Goal: Task Accomplishment & Management: Use online tool/utility

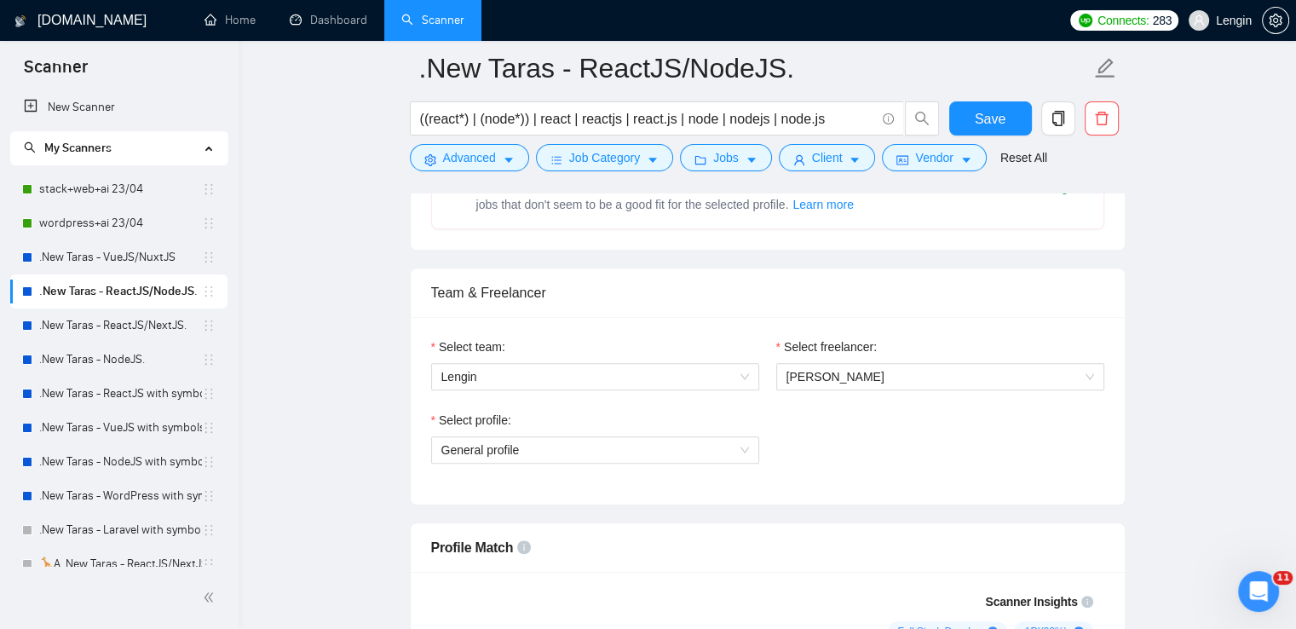
scroll to position [1059, 0]
click at [158, 327] on link ".New Taras - ReactJS/NextJS." at bounding box center [120, 325] width 163 height 34
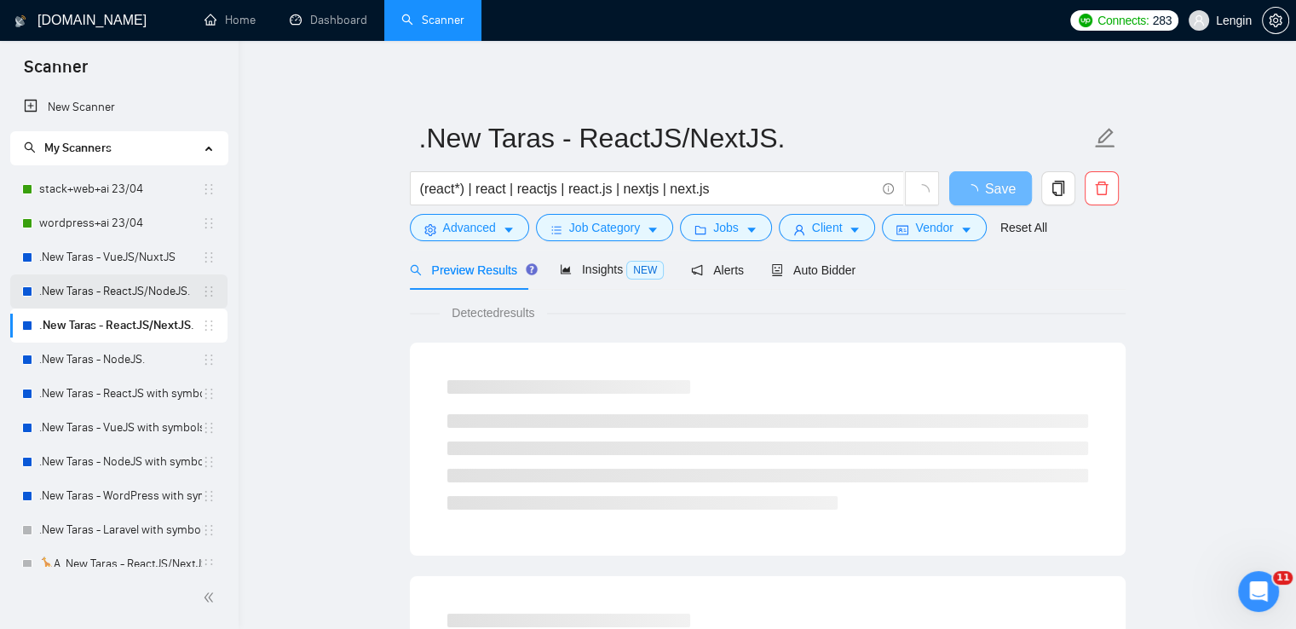
click at [184, 291] on link ".New Taras - ReactJS/NodeJS." at bounding box center [120, 291] width 163 height 34
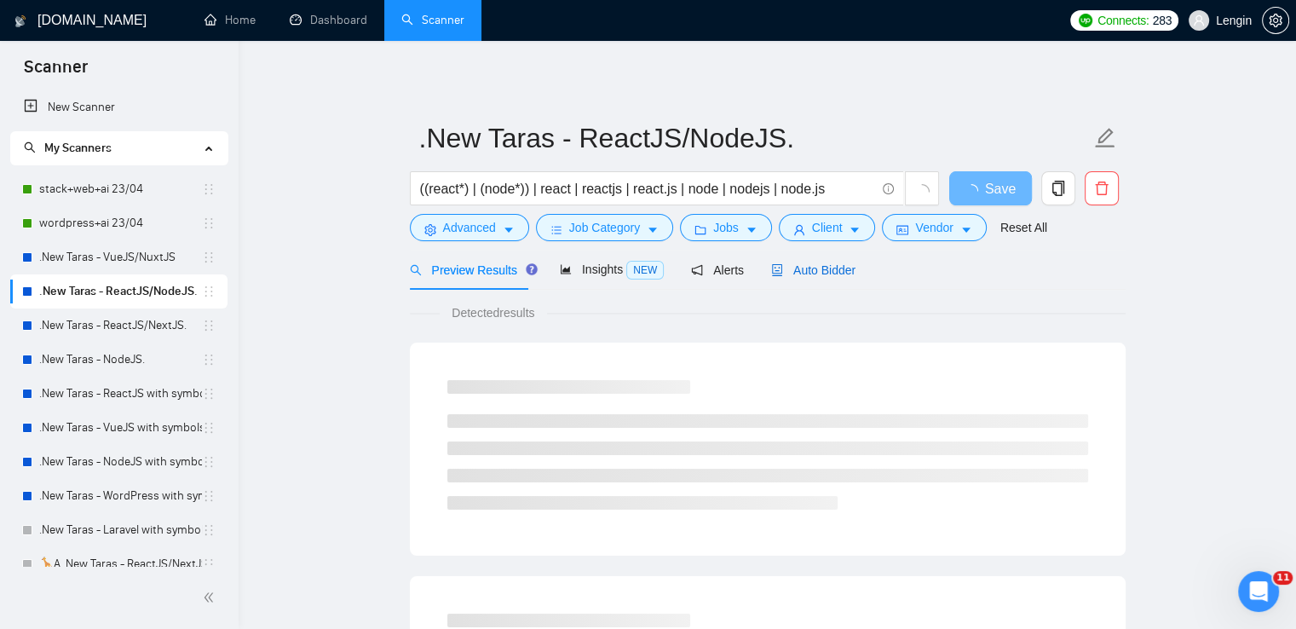
click at [824, 275] on span "Auto Bidder" at bounding box center [813, 270] width 84 height 14
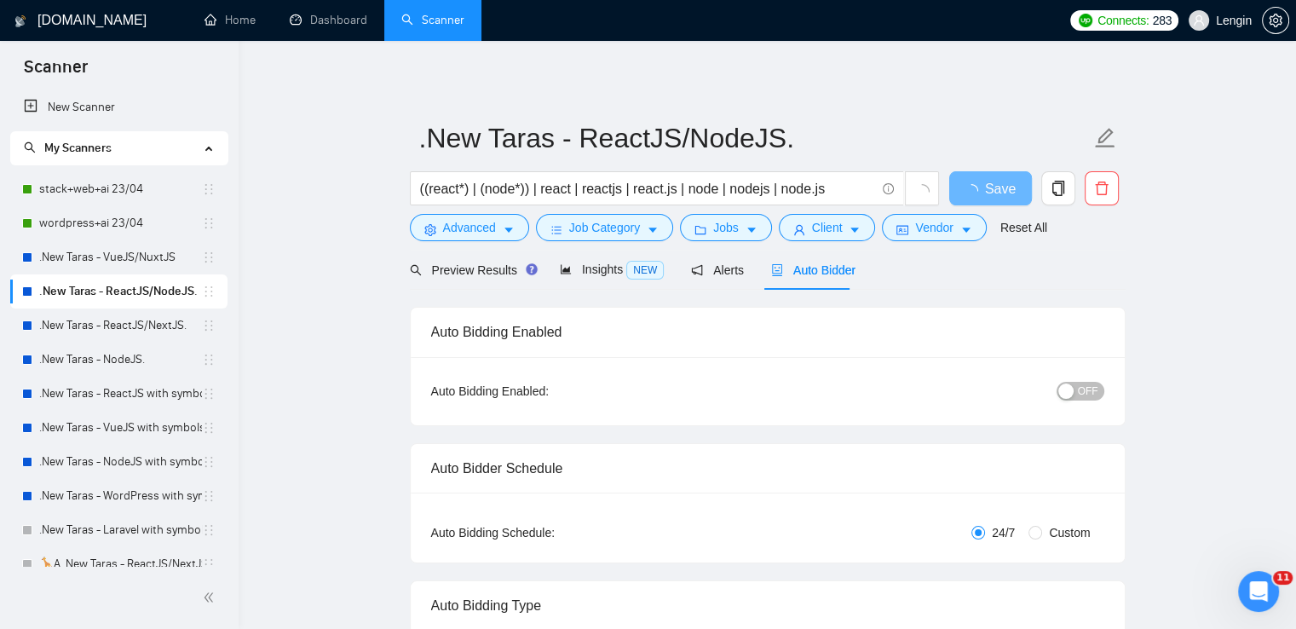
radio input "false"
radio input "true"
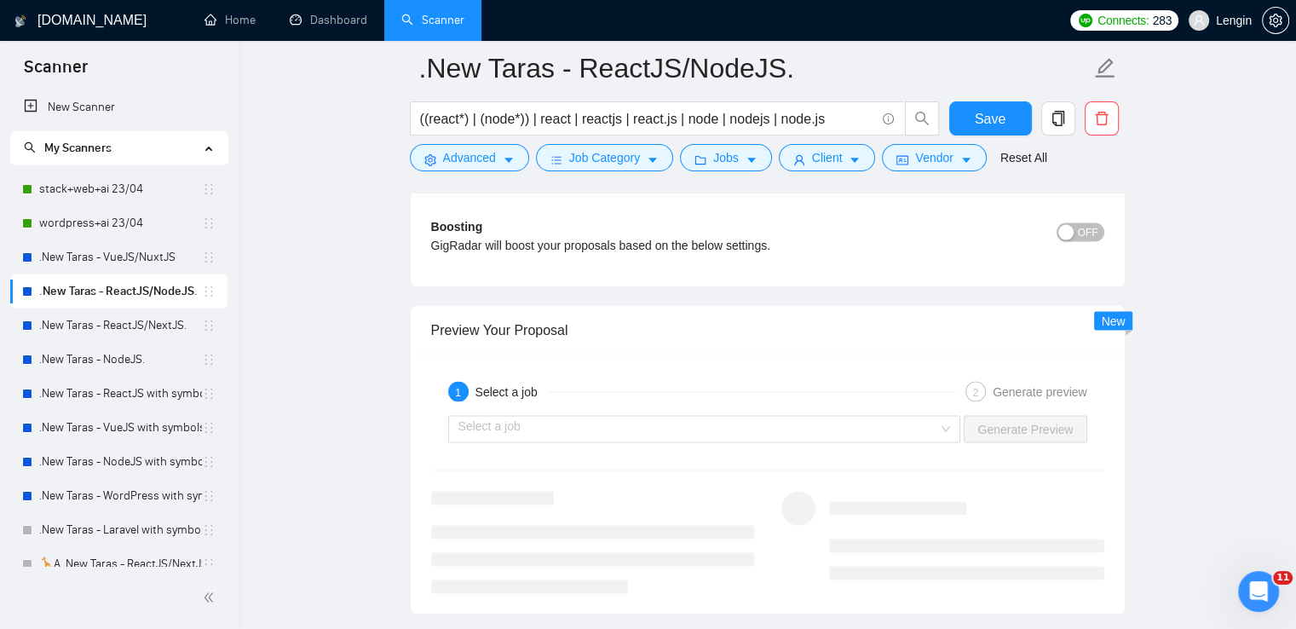
scroll to position [3473, 0]
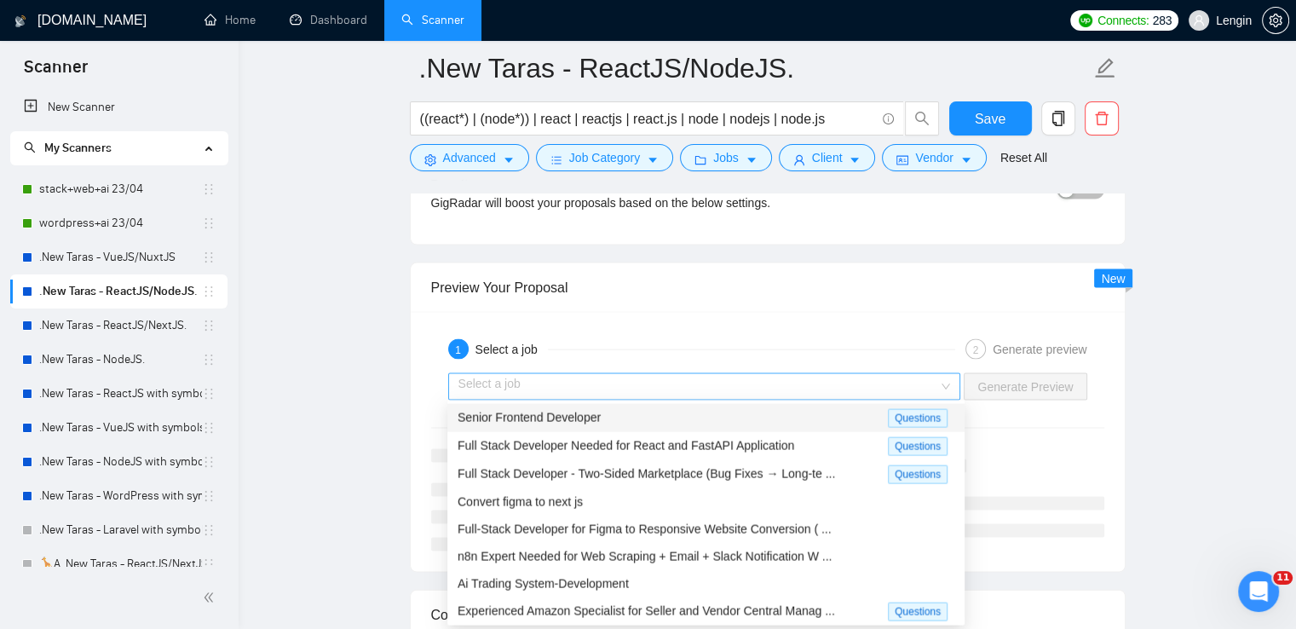
click at [951, 381] on div "Select a job" at bounding box center [704, 386] width 513 height 27
click at [728, 410] on div "Senior Frontend Developer" at bounding box center [673, 418] width 430 height 20
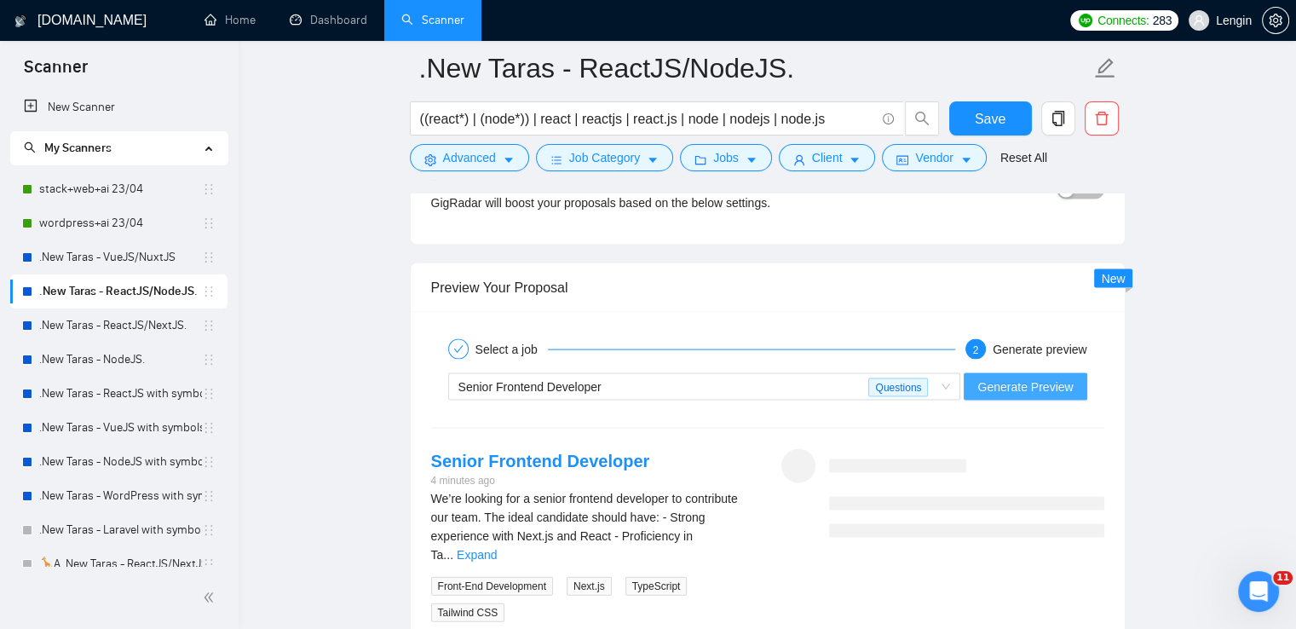
click at [1028, 377] on span "Generate Preview" at bounding box center [1024, 386] width 95 height 19
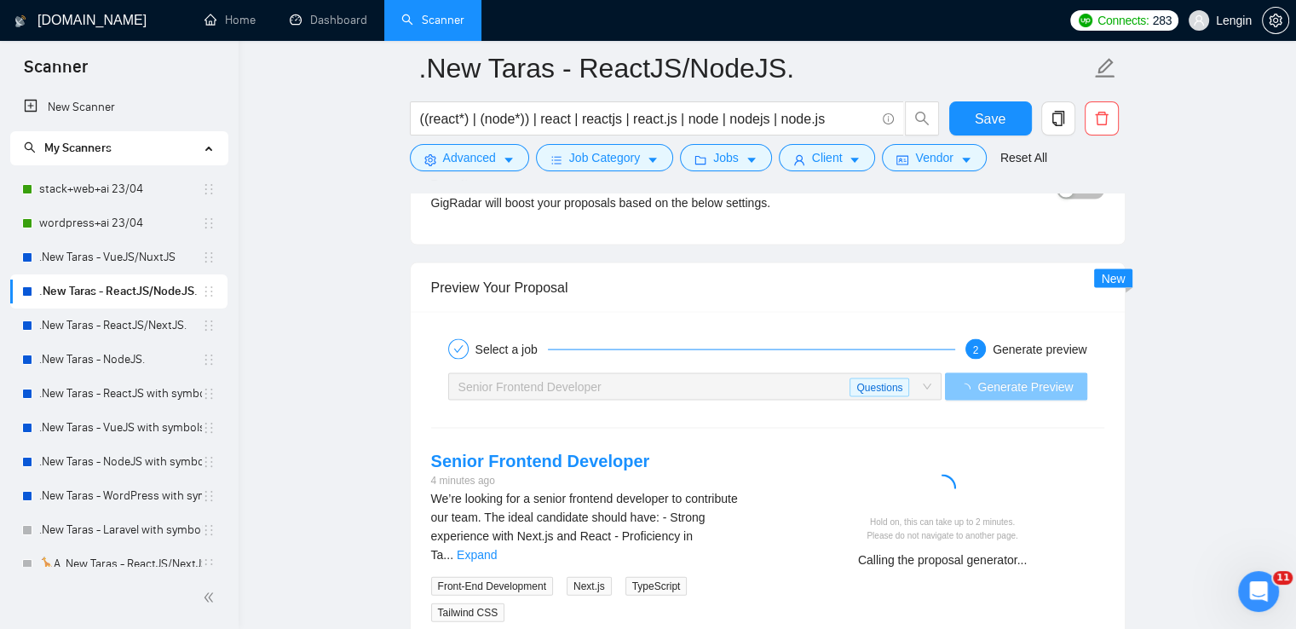
scroll to position [3635, 0]
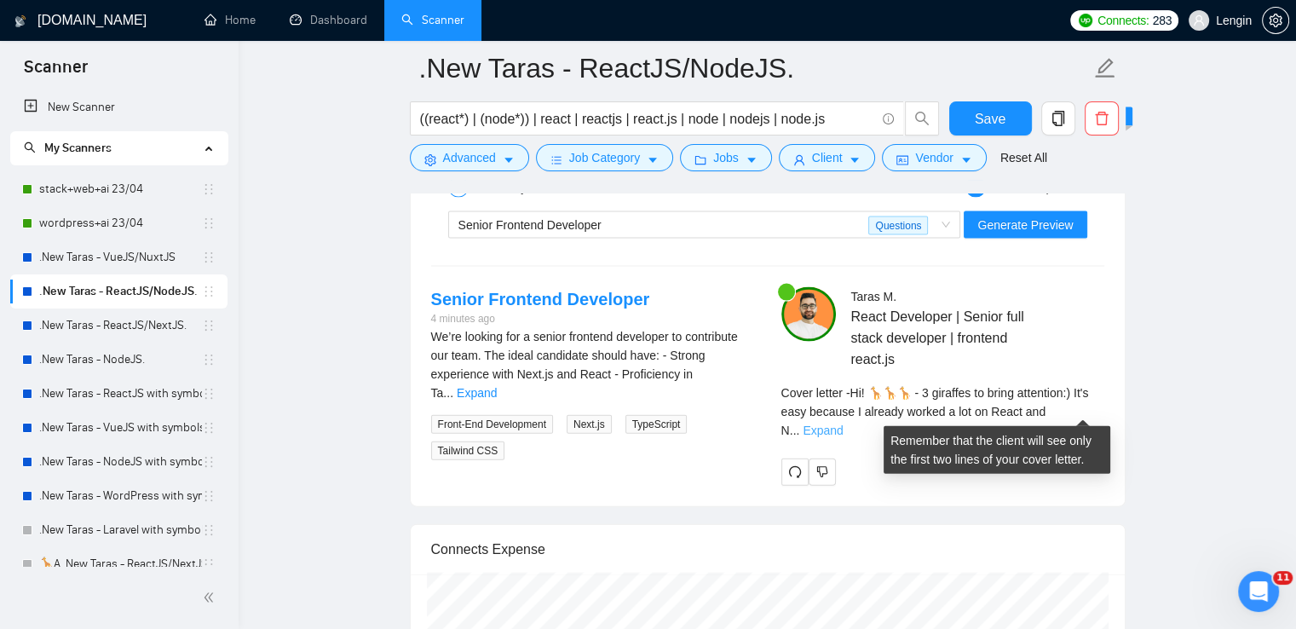
click at [843, 423] on link "Expand" at bounding box center [823, 430] width 40 height 14
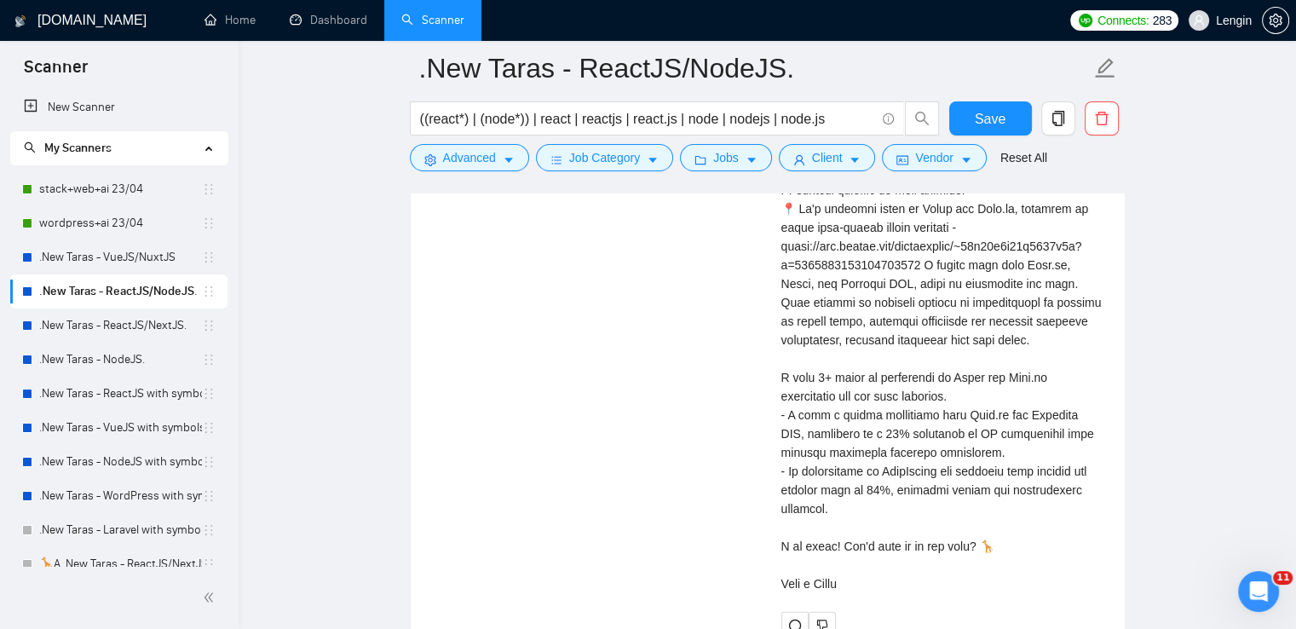
scroll to position [4015, 0]
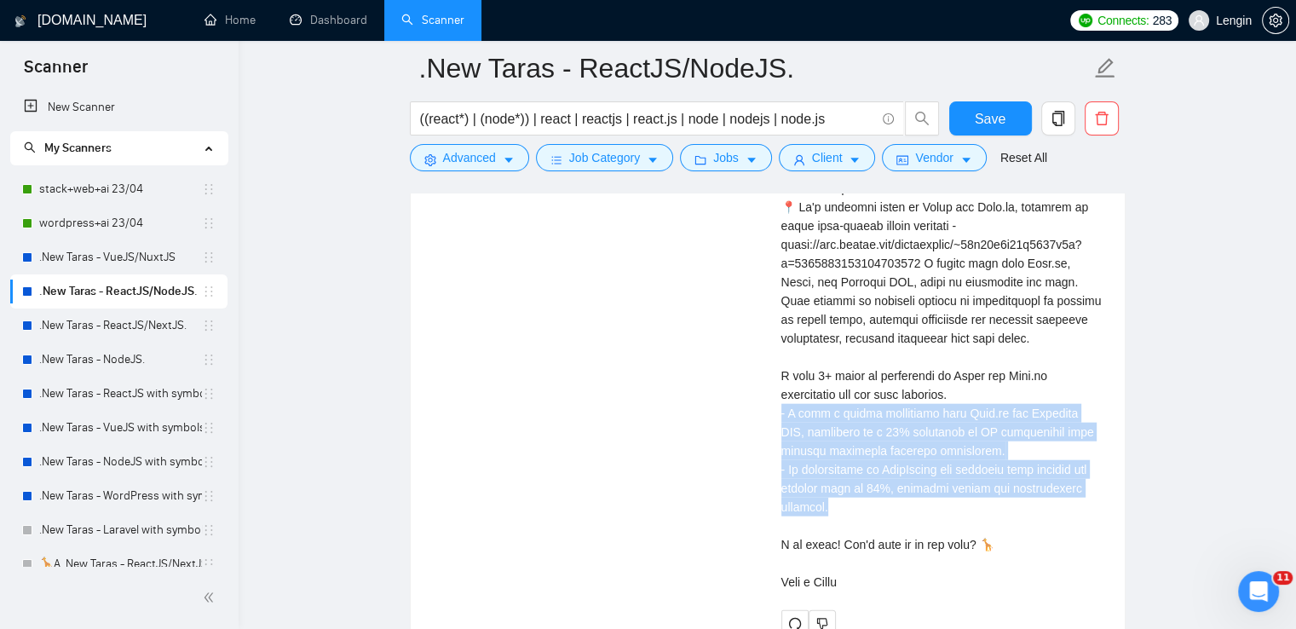
drag, startPoint x: 836, startPoint y: 510, endPoint x: 775, endPoint y: 413, distance: 113.7
click at [775, 413] on div "[PERSON_NAME] React Developer | Senior full stack developer | frontend react.js…" at bounding box center [943, 272] width 350 height 730
copy div "have a strong experience with Next.js and Tailwind CSS, resulting in a 30% redu…"
click at [890, 447] on div "Cover letter" at bounding box center [942, 328] width 323 height 525
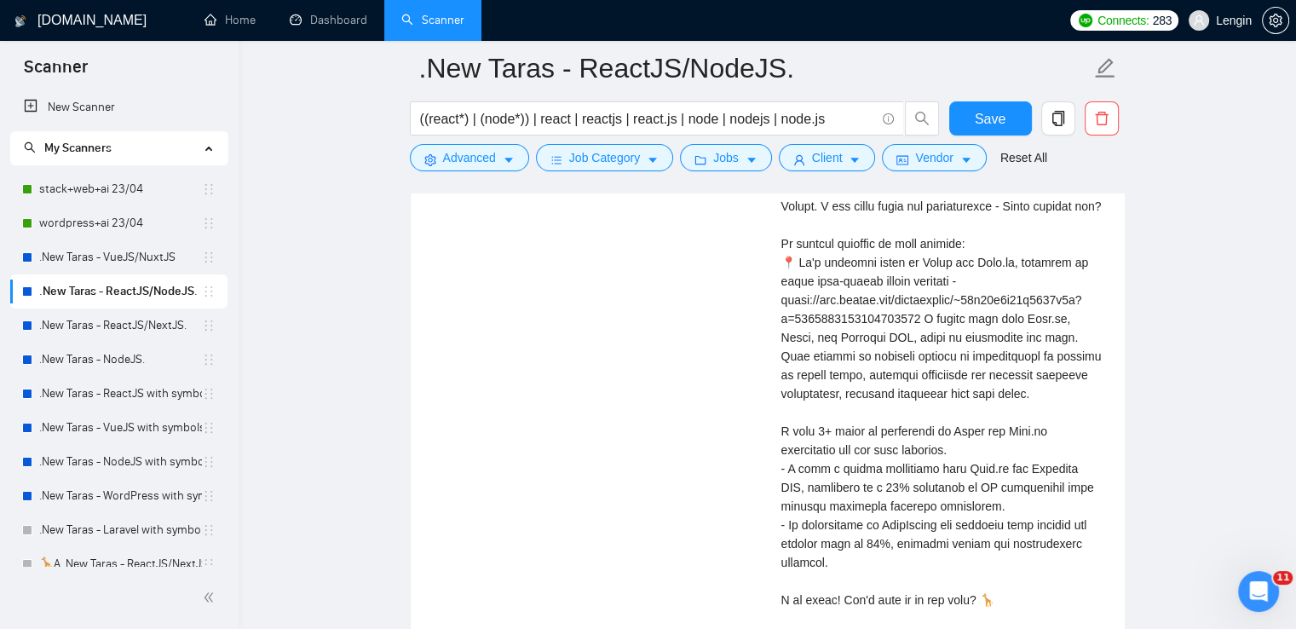
scroll to position [3940, 0]
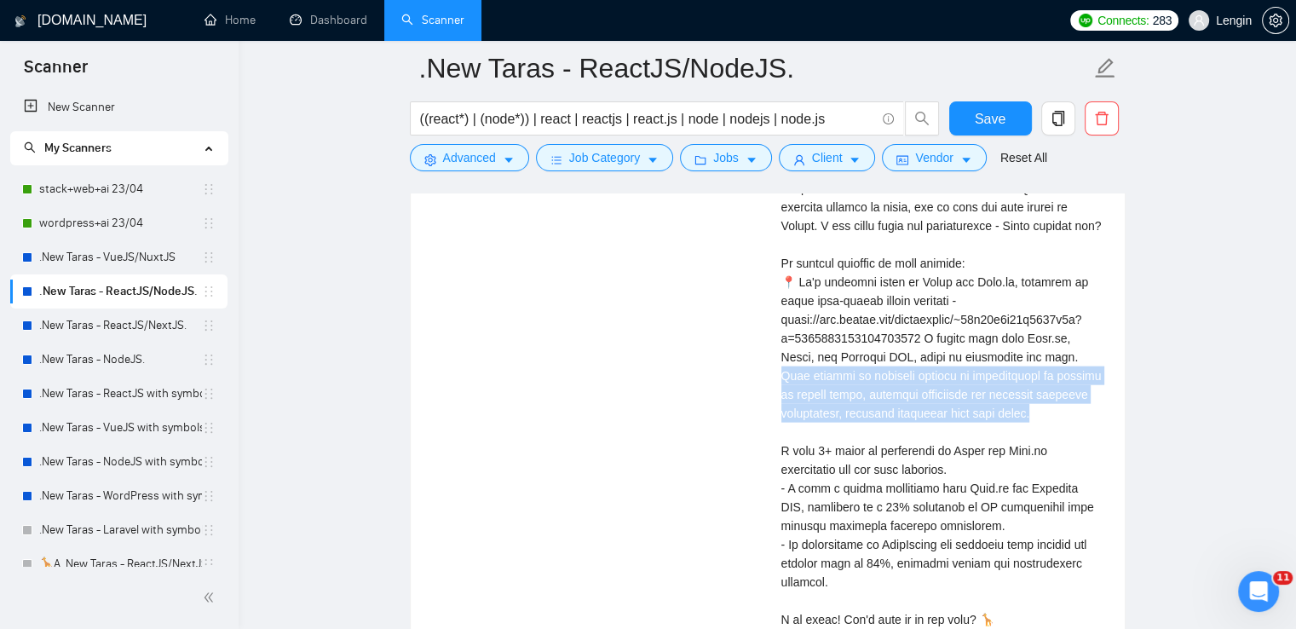
drag, startPoint x: 988, startPoint y: 408, endPoint x: 1033, endPoint y: 354, distance: 70.3
click at [1033, 354] on div "Cover letter" at bounding box center [942, 403] width 323 height 525
copy div "project is relevant because it demonstrates my ability to create clean, reusabl…"
click at [128, 323] on link ".New Taras - ReactJS/NextJS." at bounding box center [120, 325] width 163 height 34
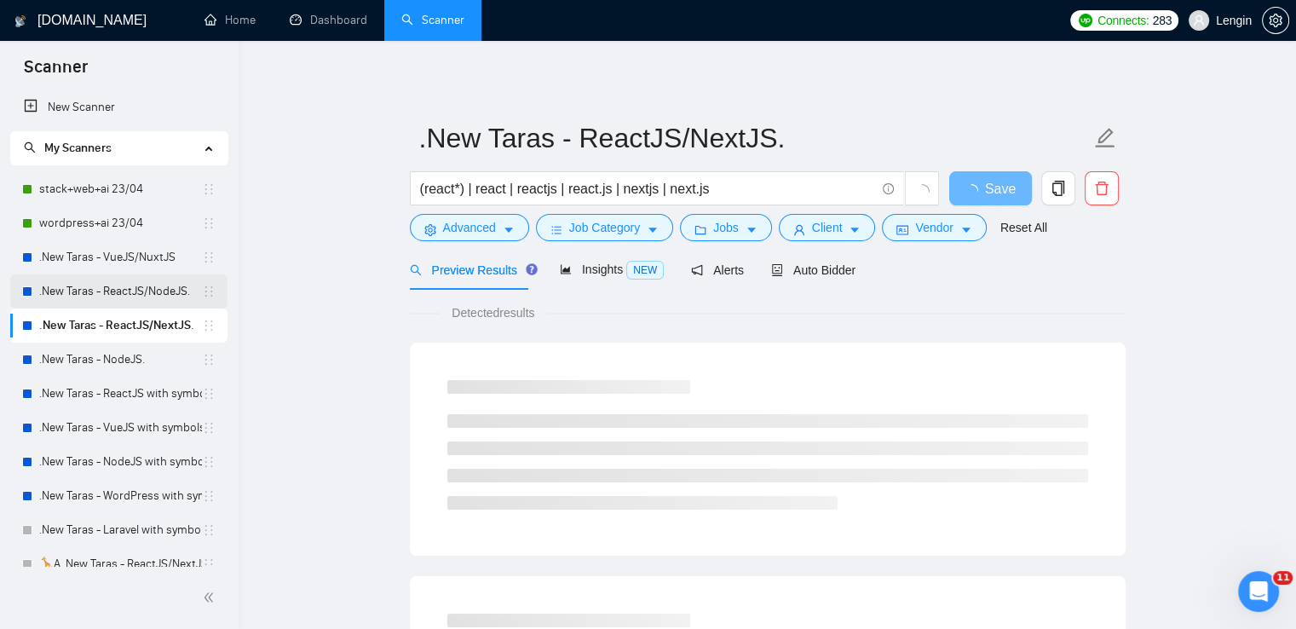
click at [147, 291] on link ".New Taras - ReactJS/NodeJS." at bounding box center [120, 291] width 163 height 34
